Goal: Task Accomplishment & Management: Complete application form

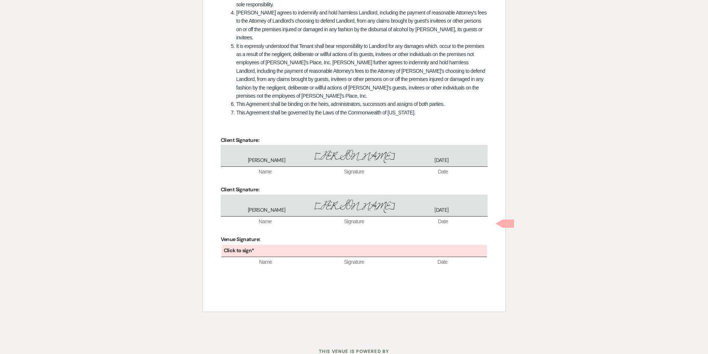
scroll to position [389, 0]
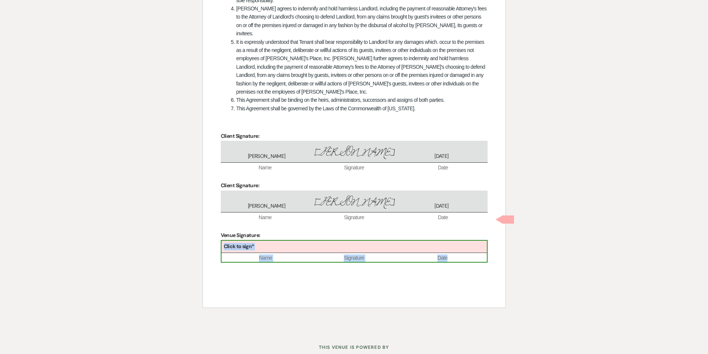
click at [366, 241] on div "Click to sign*" at bounding box center [355, 247] width 266 height 12
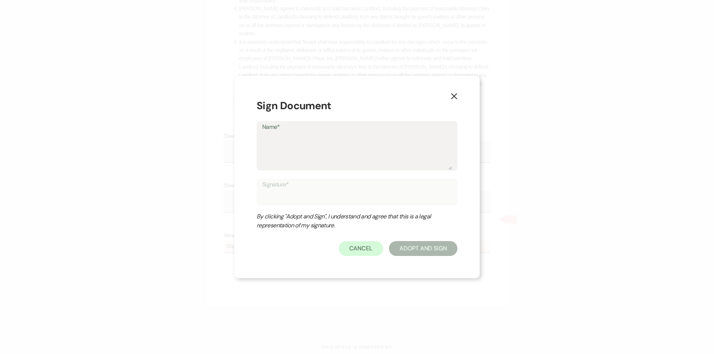
type textarea "K"
type input "K"
type textarea "Ka"
type input "Ka"
type textarea "Kat"
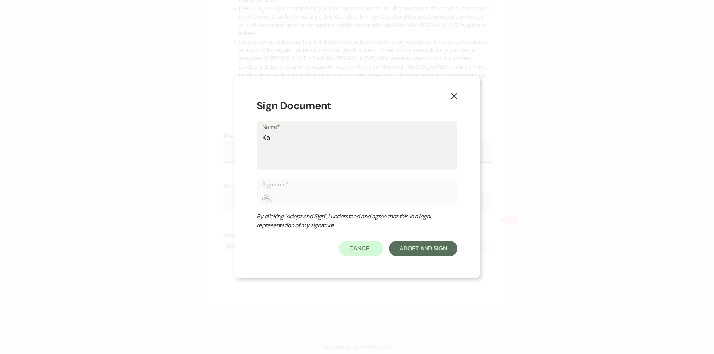
type input "Kat"
type textarea "[PERSON_NAME]"
type input "[PERSON_NAME]"
type textarea "[PERSON_NAME]"
type input "[PERSON_NAME]"
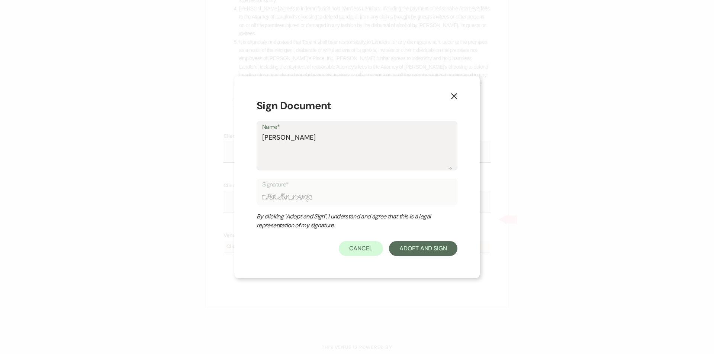
type textarea "[PERSON_NAME]"
type input "[PERSON_NAME]"
type textarea "[PERSON_NAME]"
type input "[PERSON_NAME]"
type textarea "[PERSON_NAME] [PERSON_NAME]"
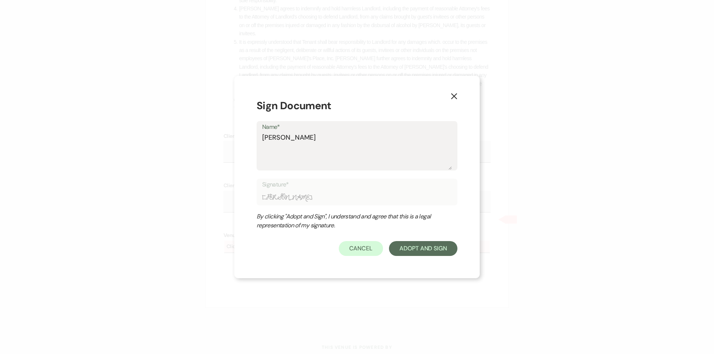
type input "[PERSON_NAME] [PERSON_NAME]"
type textarea "[PERSON_NAME]"
type input "[PERSON_NAME]"
type textarea "[PERSON_NAME]"
type input "[PERSON_NAME]"
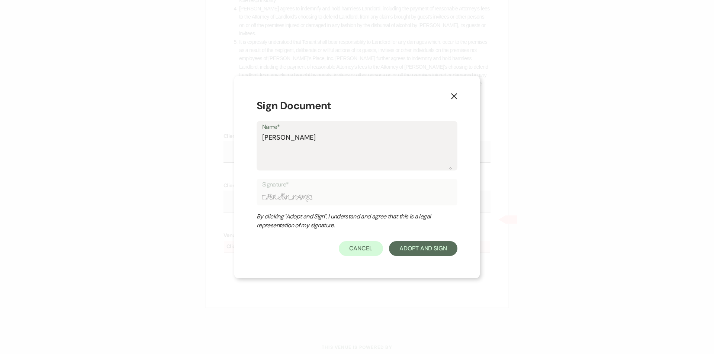
type textarea "[PERSON_NAME]"
type input "[PERSON_NAME]"
type textarea "[PERSON_NAME]"
click at [423, 250] on button "Adopt And Sign" at bounding box center [423, 248] width 68 height 15
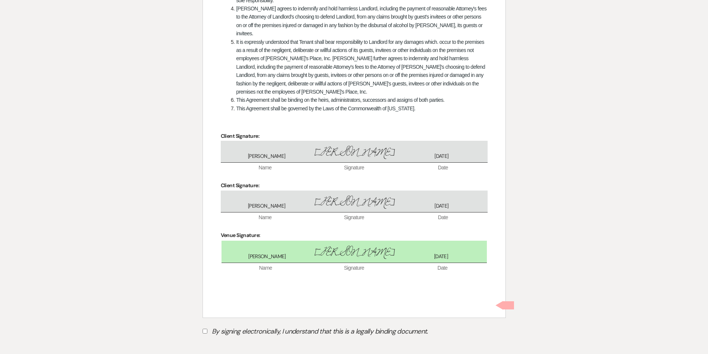
scroll to position [421, 0]
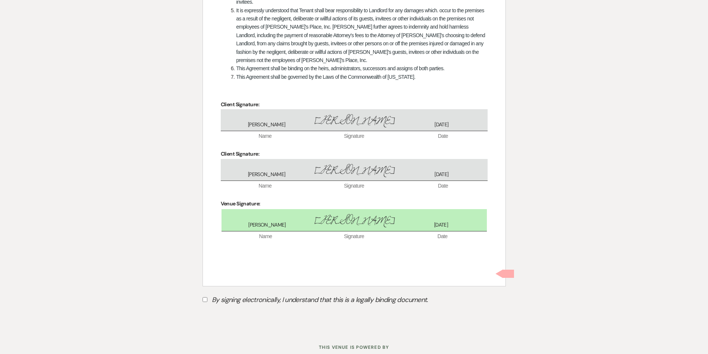
click at [206, 298] on input "By signing electronically, I understand that this is a legally binding document." at bounding box center [205, 300] width 5 height 5
checkbox input "true"
click at [229, 312] on button "Submit" at bounding box center [229, 318] width 52 height 13
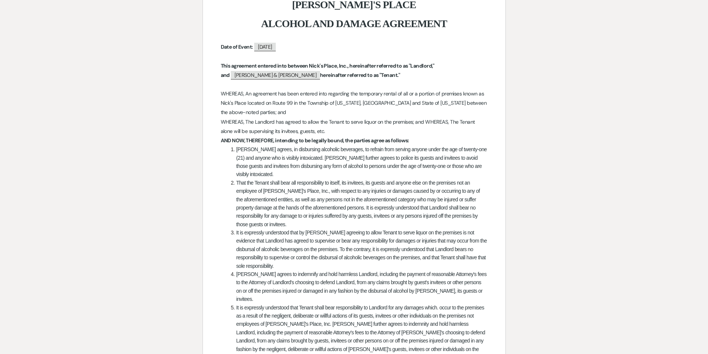
scroll to position [0, 0]
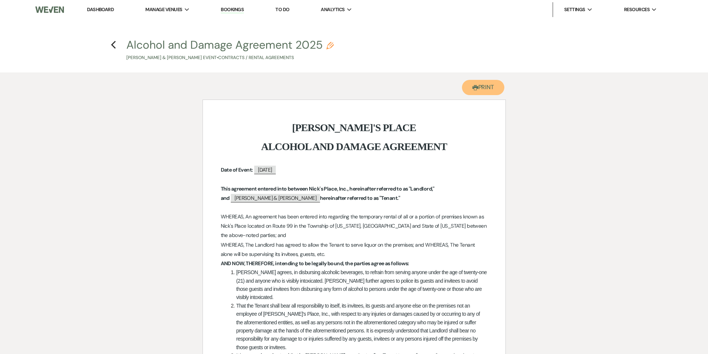
click at [474, 89] on icon "Printer" at bounding box center [476, 88] width 6 height 6
drag, startPoint x: 707, startPoint y: 202, endPoint x: 691, endPoint y: 162, distance: 43.2
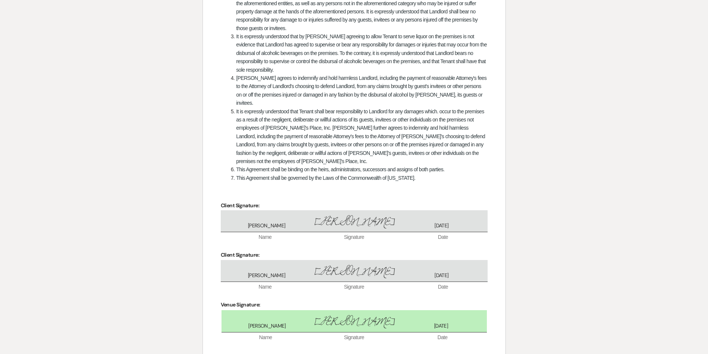
scroll to position [321, 0]
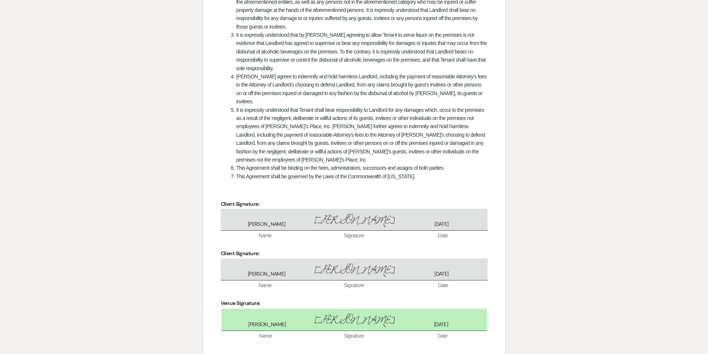
drag, startPoint x: 711, startPoint y: 129, endPoint x: 683, endPoint y: 275, distance: 148.2
click at [683, 275] on div "Printer Print Add Photo + Insert Field Expand Standard Field Smart Field Signat…" at bounding box center [354, 80] width 708 height 657
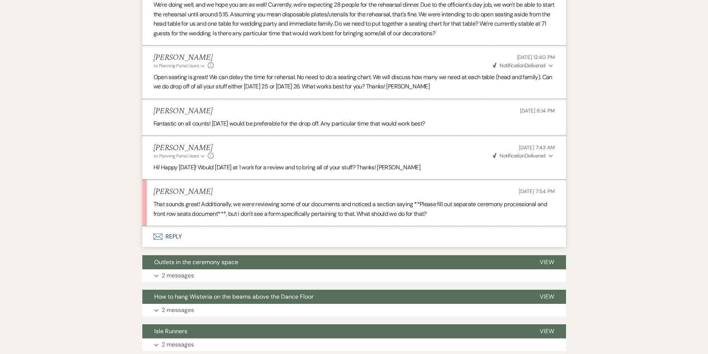
scroll to position [782, 0]
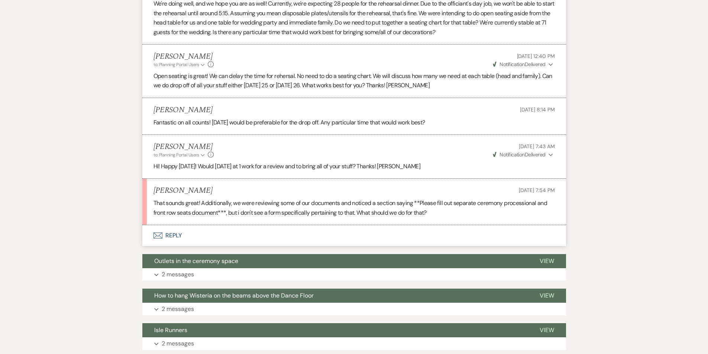
click at [167, 225] on button "Envelope Reply" at bounding box center [354, 235] width 424 height 21
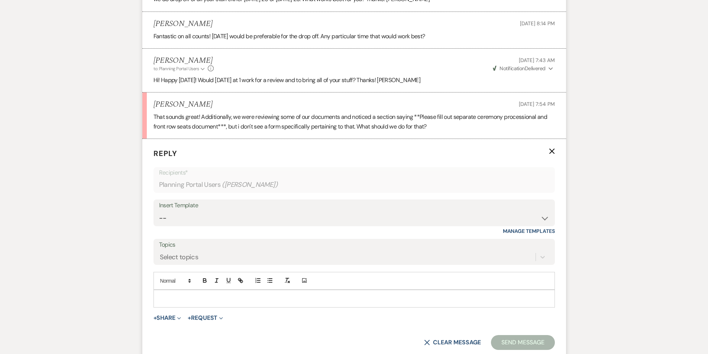
scroll to position [885, 0]
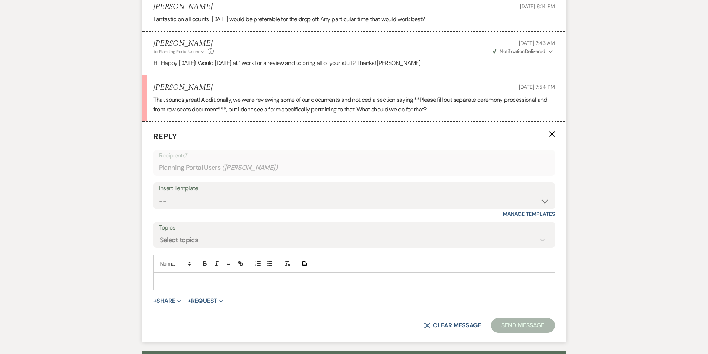
click at [246, 273] on div at bounding box center [354, 281] width 401 height 17
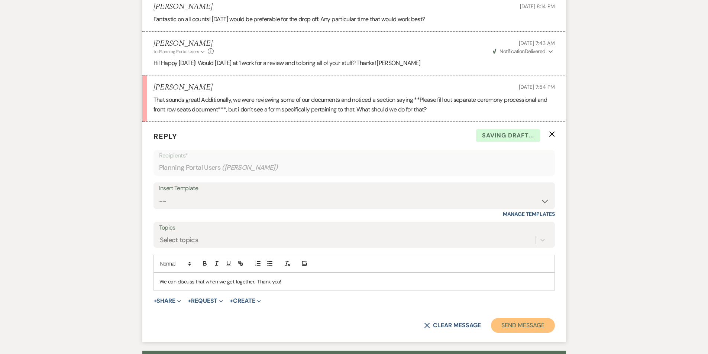
click at [527, 318] on button "Send Message" at bounding box center [523, 325] width 64 height 15
